Goal: Obtain resource: Download file/media

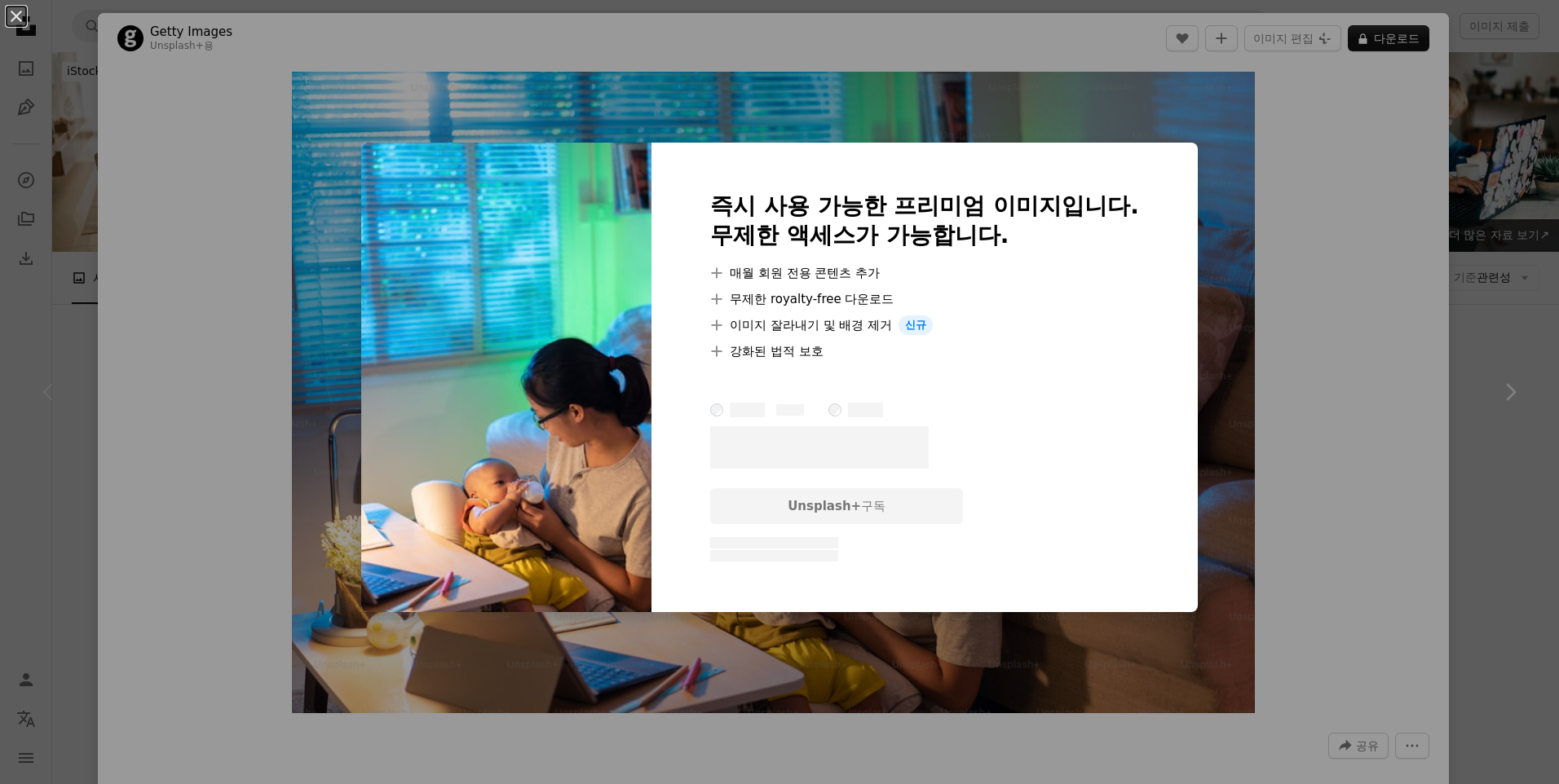
scroll to position [244, 0]
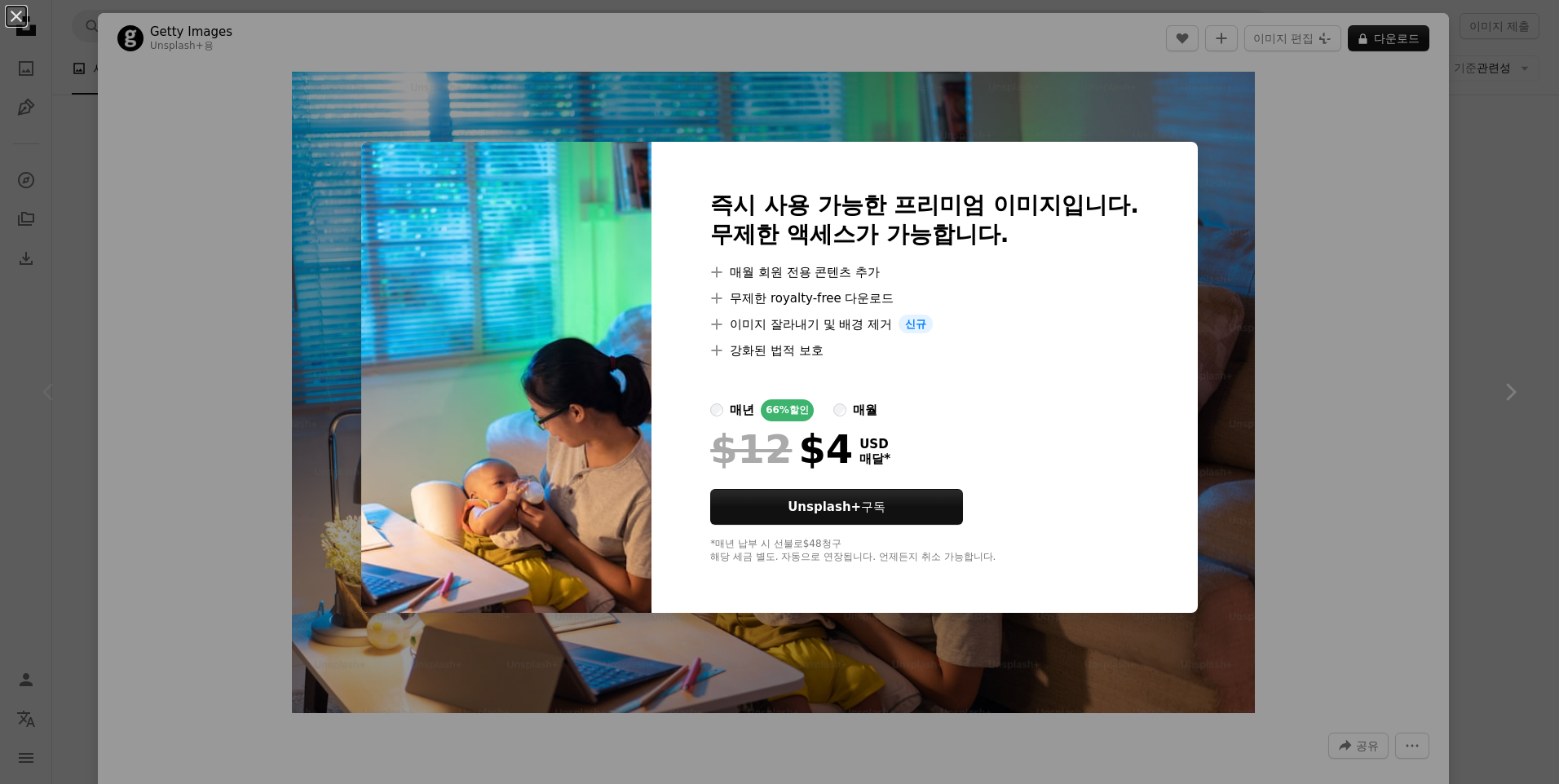
click at [1253, 174] on div "An X shape 즉시 사용 가능한 프리미엄 이미지입니다. 무제한 액세스가 가능합니다. A plus sign 매월 회원 전용 콘텐츠 추가 A…" at bounding box center [780, 392] width 1559 height 784
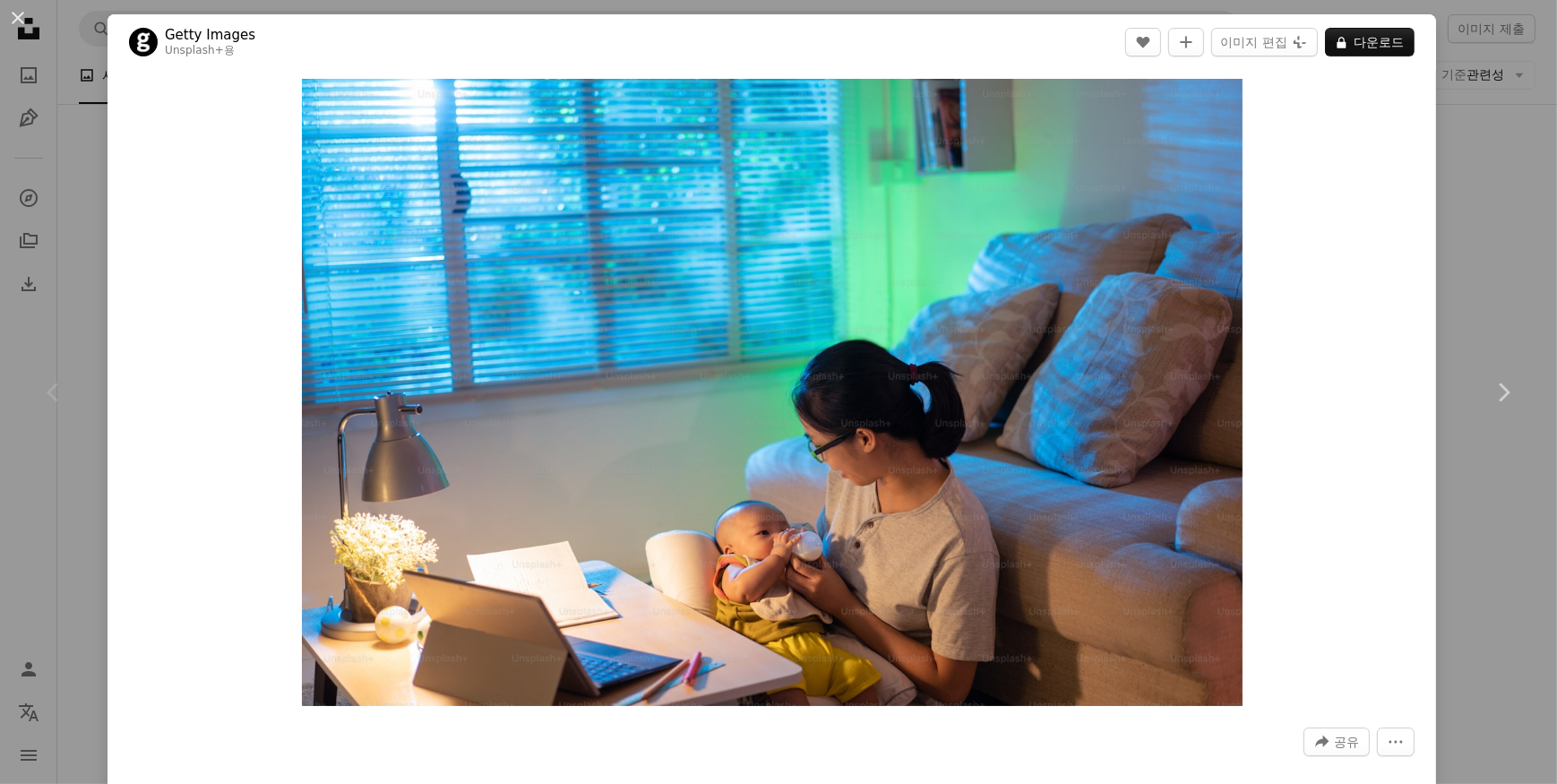
click at [1473, 191] on div "An X shape Chevron left Chevron right Getty Images Unsplash+ 용 A heart A plus s…" at bounding box center [778, 392] width 1557 height 784
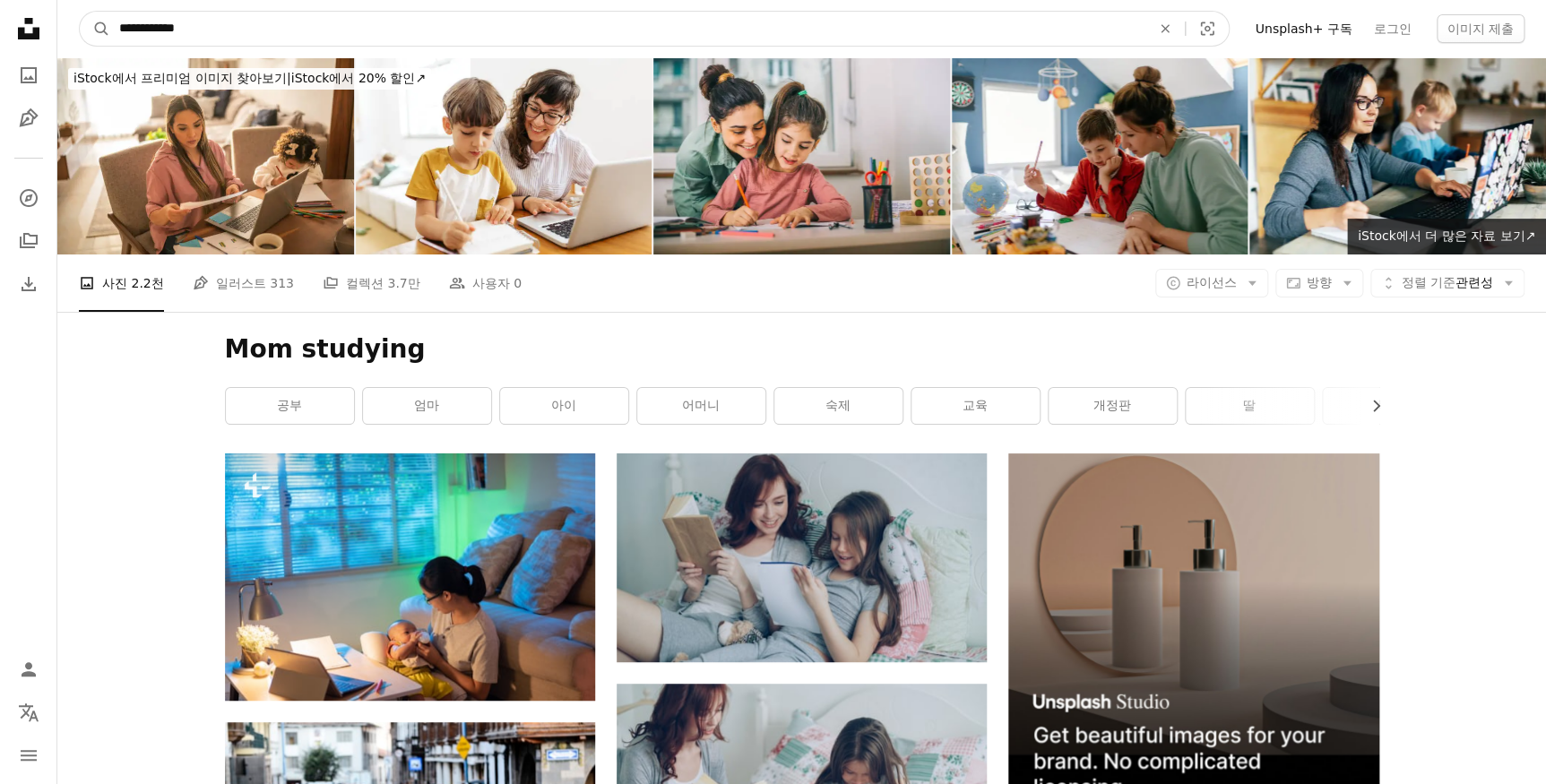
drag, startPoint x: 207, startPoint y: 33, endPoint x: -86, endPoint y: 37, distance: 293.0
paste input "*******"
type input "**********"
click at [79, 12] on button "A magnifying glass" at bounding box center [94, 28] width 30 height 34
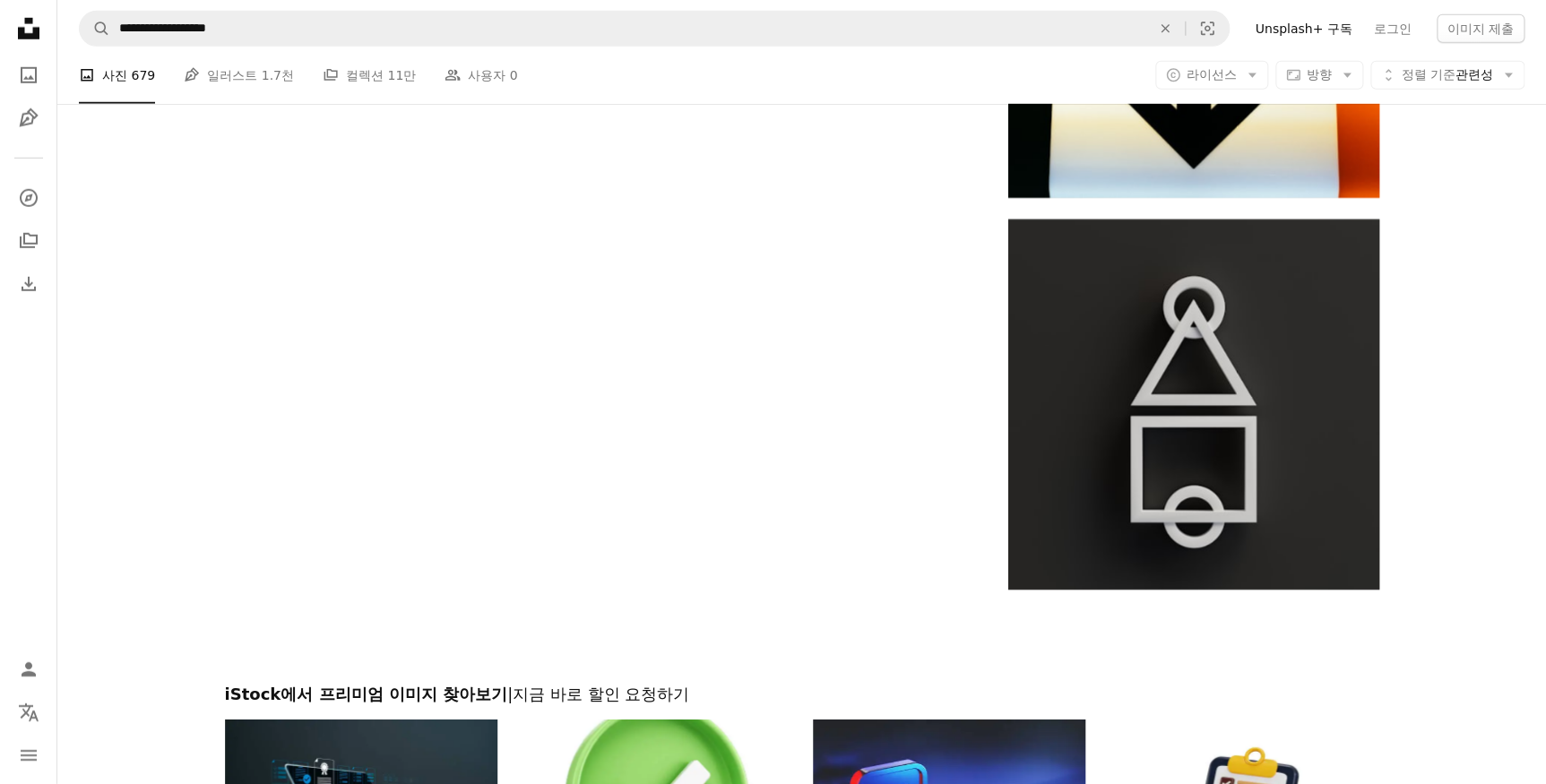
scroll to position [2767, 0]
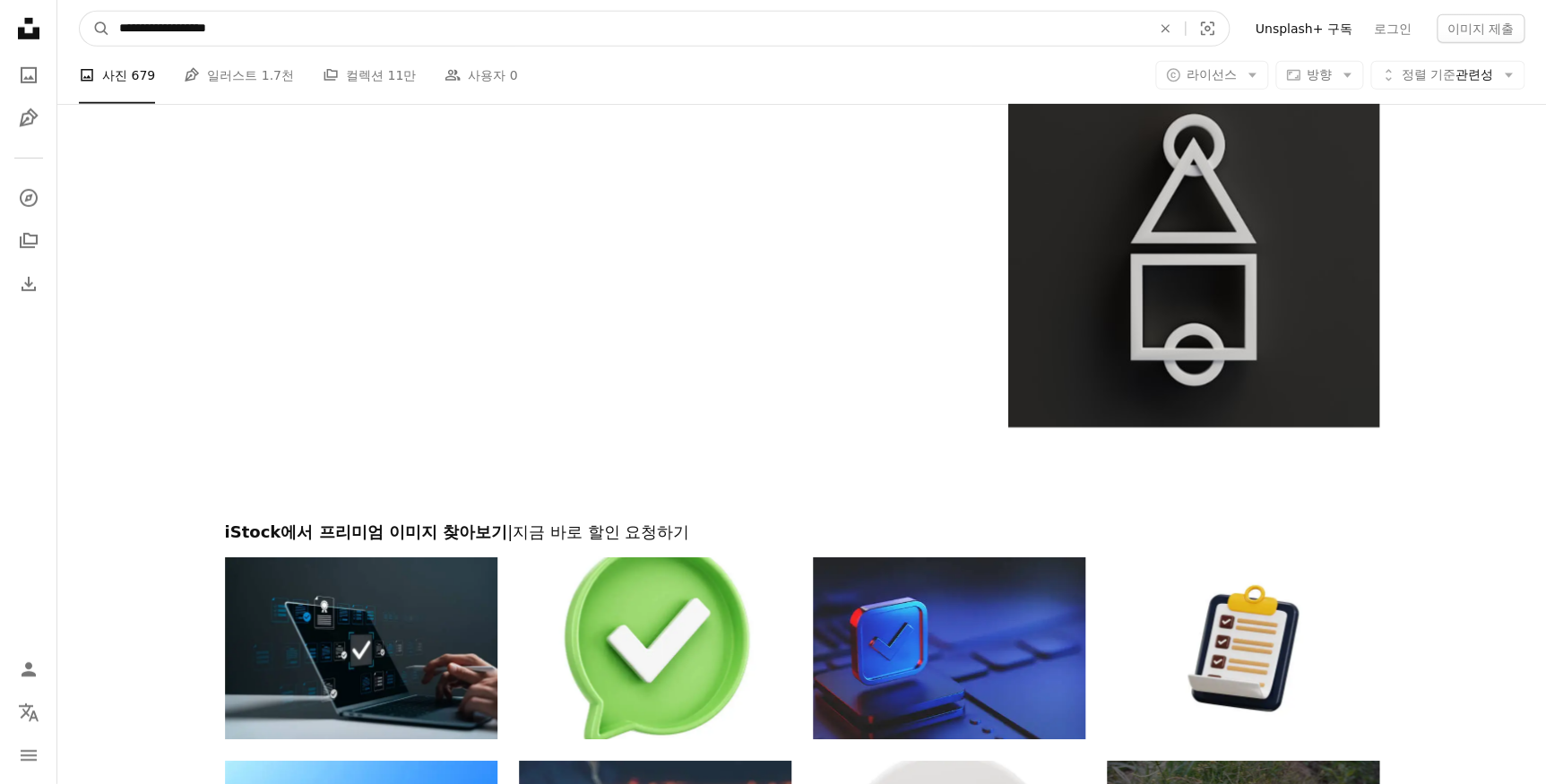
drag, startPoint x: 294, startPoint y: 32, endPoint x: -40, endPoint y: 33, distance: 334.0
paste input "*"
type input "**********"
click button "A magnifying glass" at bounding box center [94, 28] width 30 height 34
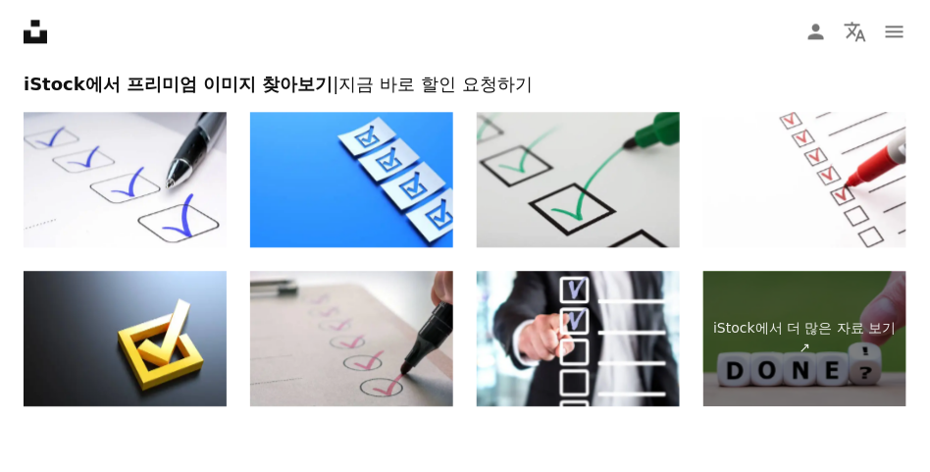
scroll to position [4896, 0]
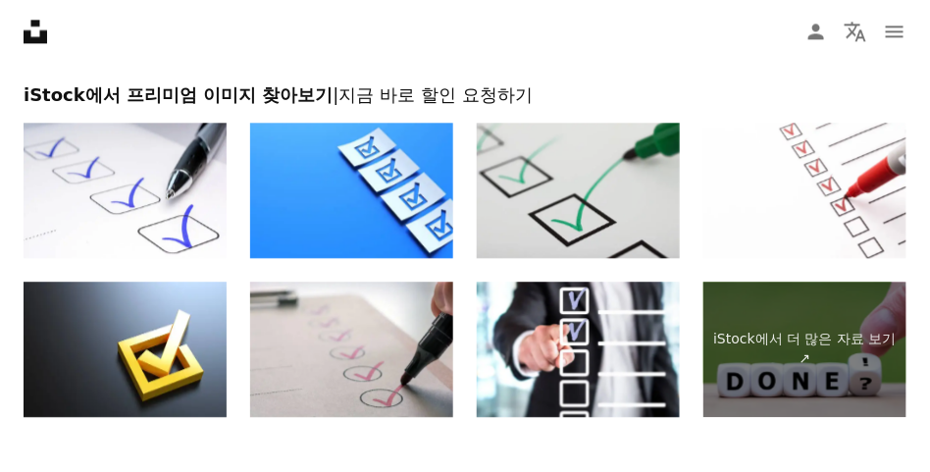
click at [579, 191] on img at bounding box center [578, 190] width 203 height 135
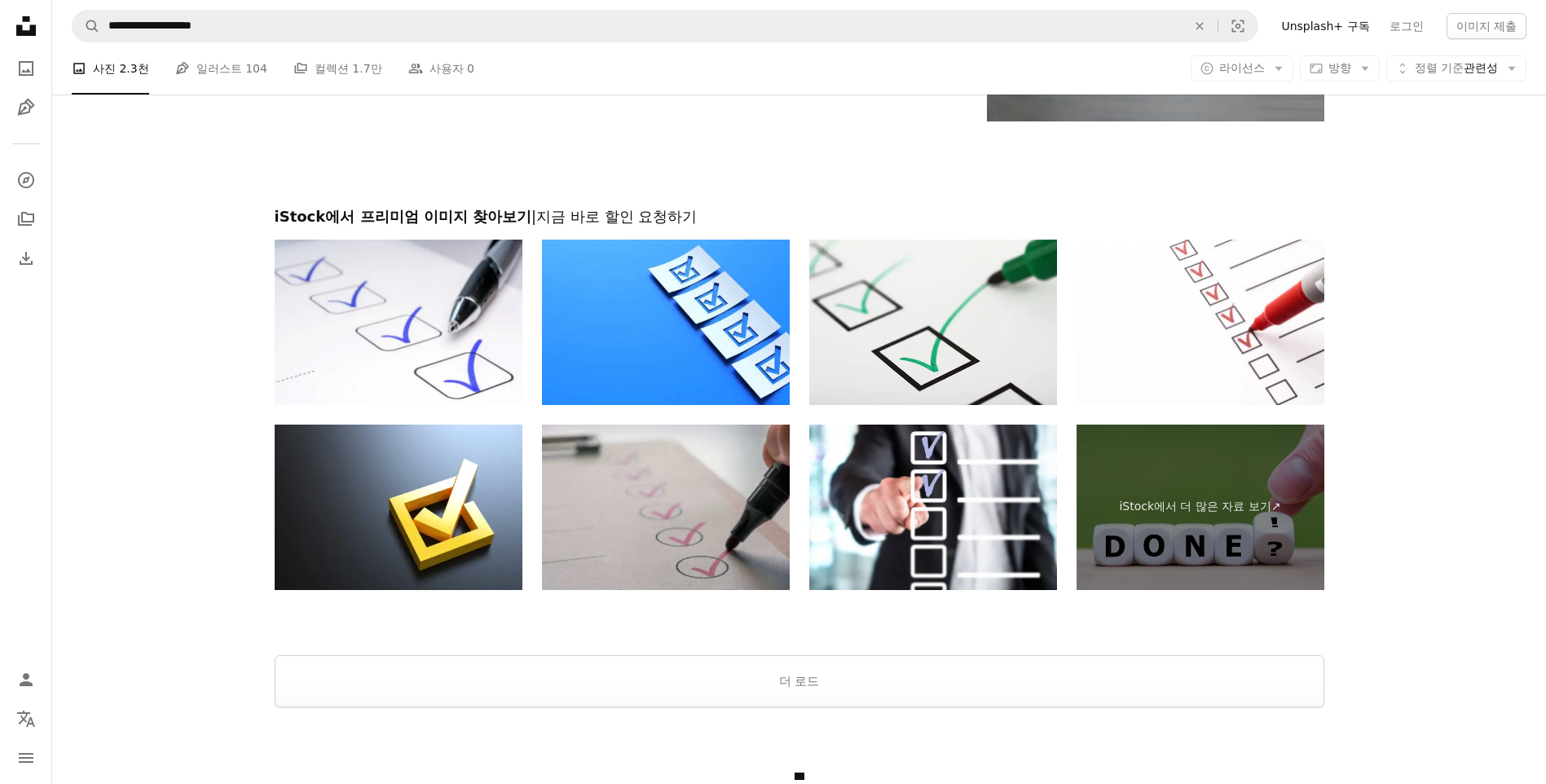
scroll to position [2786, 0]
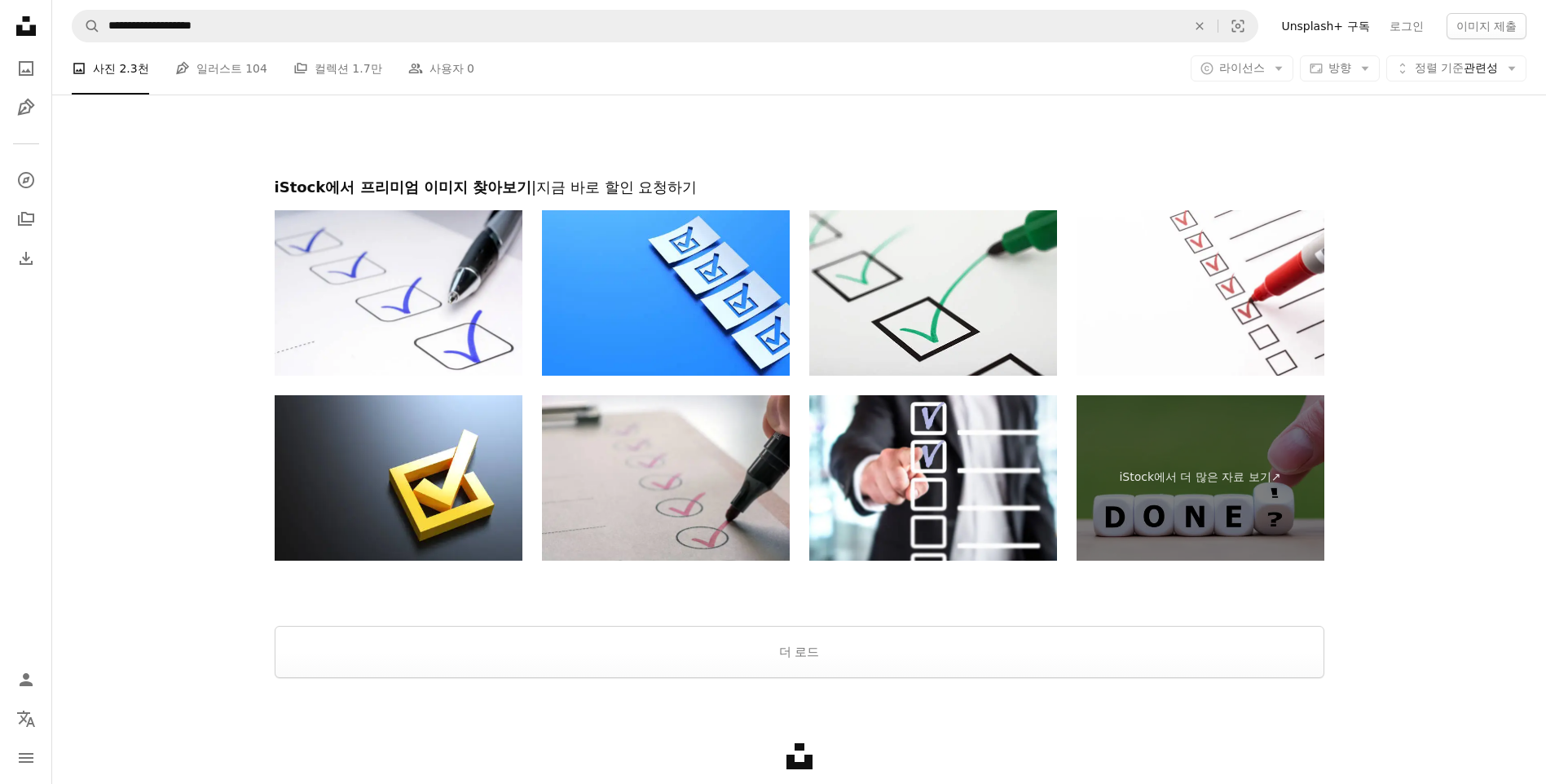
click at [793, 688] on div "Unsplash logo 멋진 것을 만들어 보세요" at bounding box center [799, 772] width 1494 height 189
click at [802, 666] on button "더 로드" at bounding box center [800, 652] width 1050 height 52
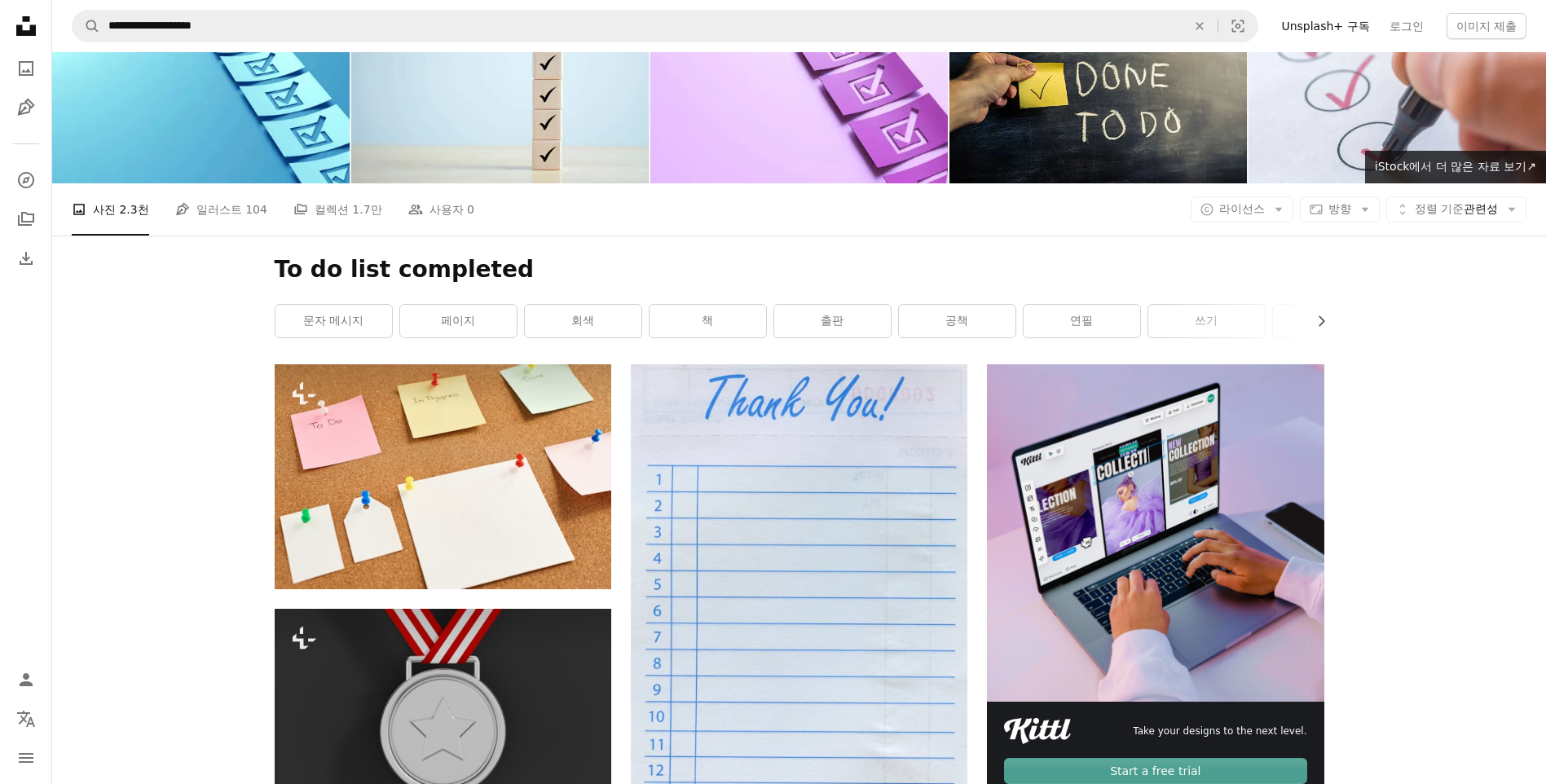
scroll to position [0, 0]
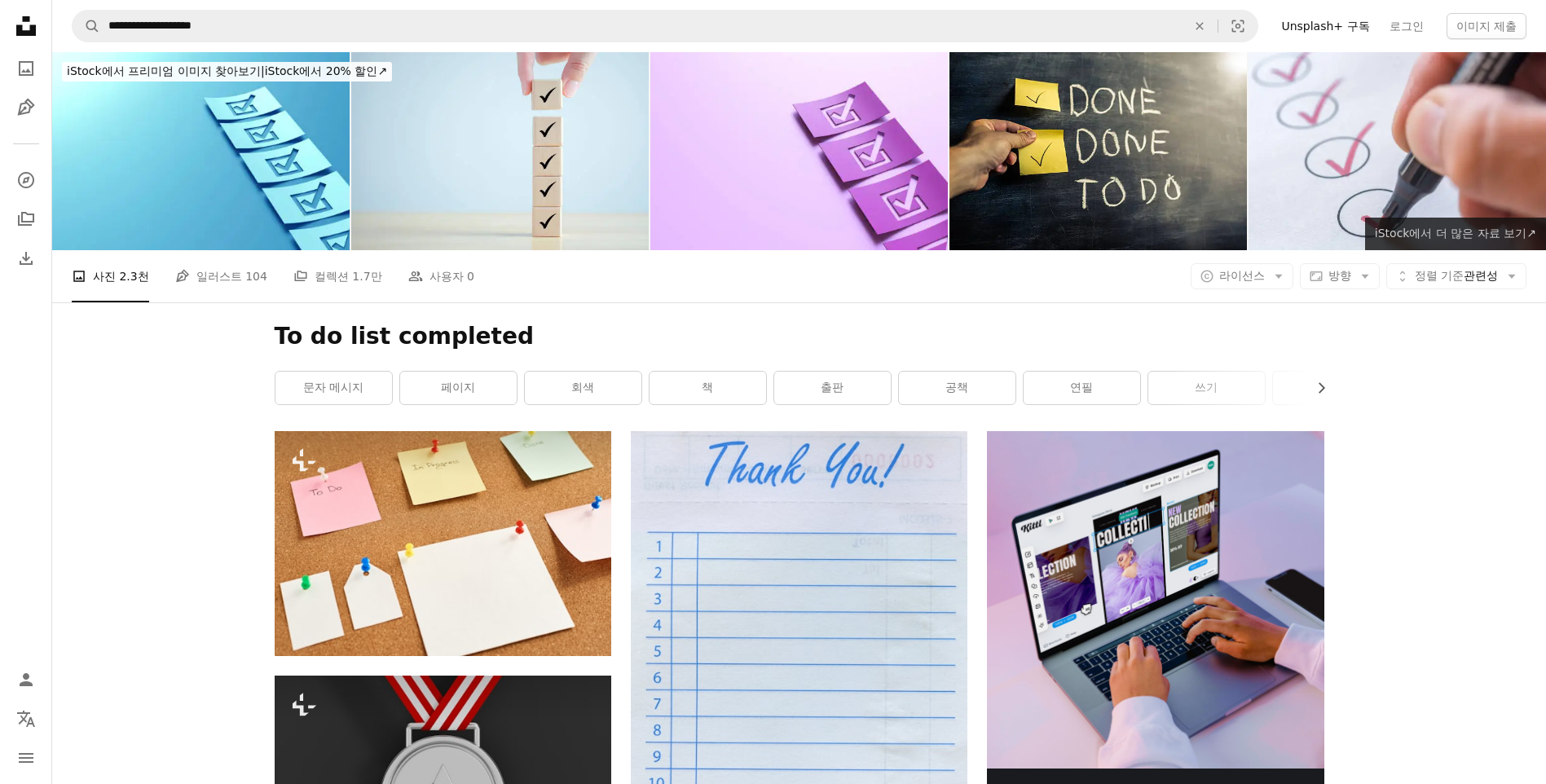
click at [1527, 232] on span "iStock에서 더 많은 자료 보기 ↗" at bounding box center [1455, 233] width 161 height 13
